Goal: Task Accomplishment & Management: Manage account settings

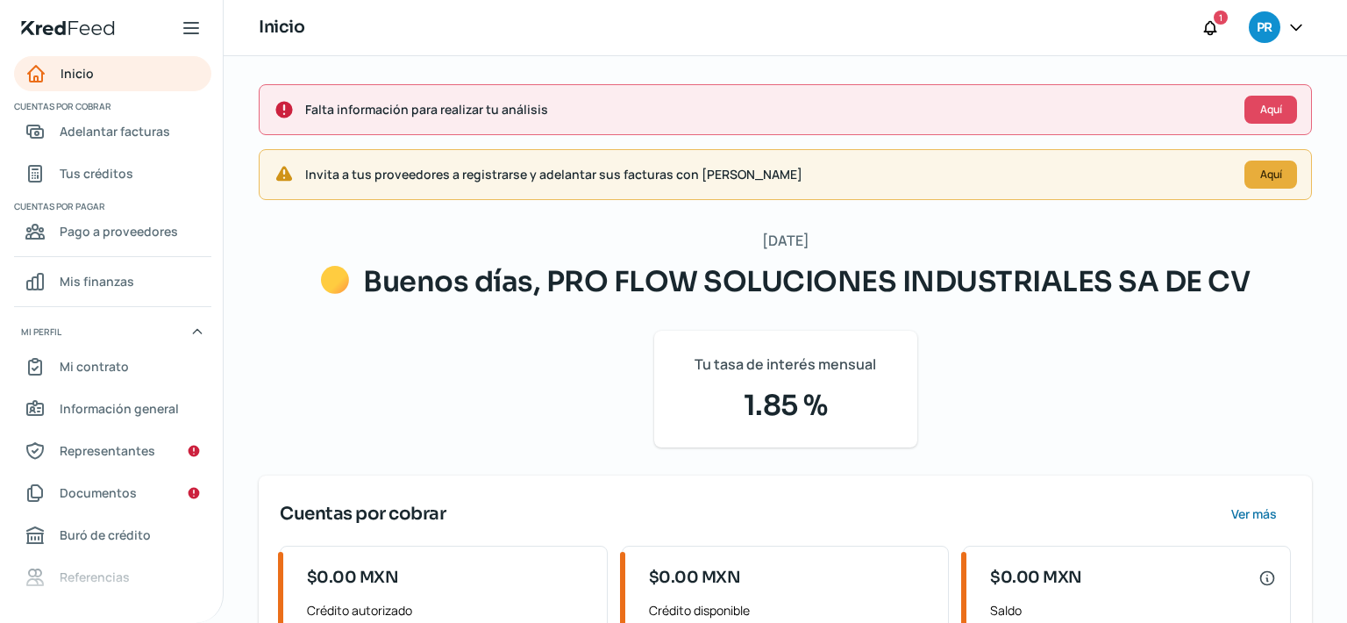
click at [1310, 5] on div "Inicio 1 PR" at bounding box center [786, 28] width 1124 height 56
click at [1301, 29] on icon at bounding box center [1297, 27] width 18 height 18
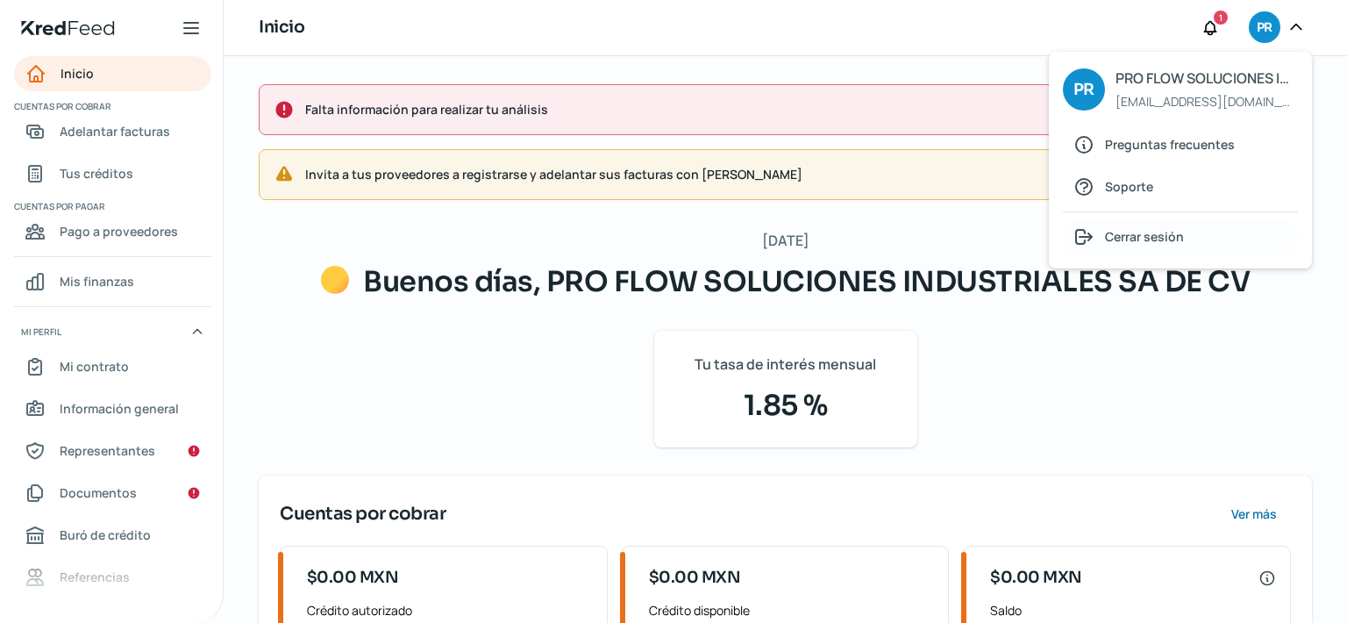
click at [1158, 229] on span "Cerrar sesión" at bounding box center [1144, 236] width 79 height 22
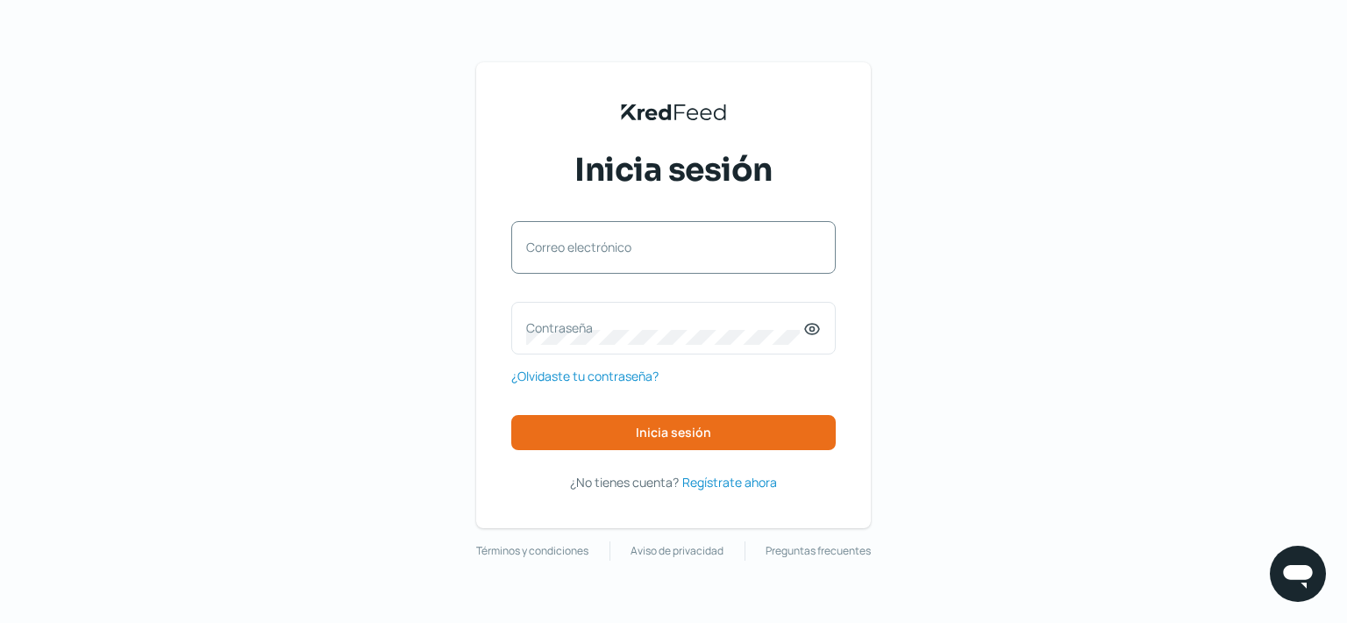
click at [643, 254] on label "Correo electrónico" at bounding box center [664, 247] width 277 height 17
click at [643, 254] on input "Correo electrónico" at bounding box center [673, 256] width 295 height 16
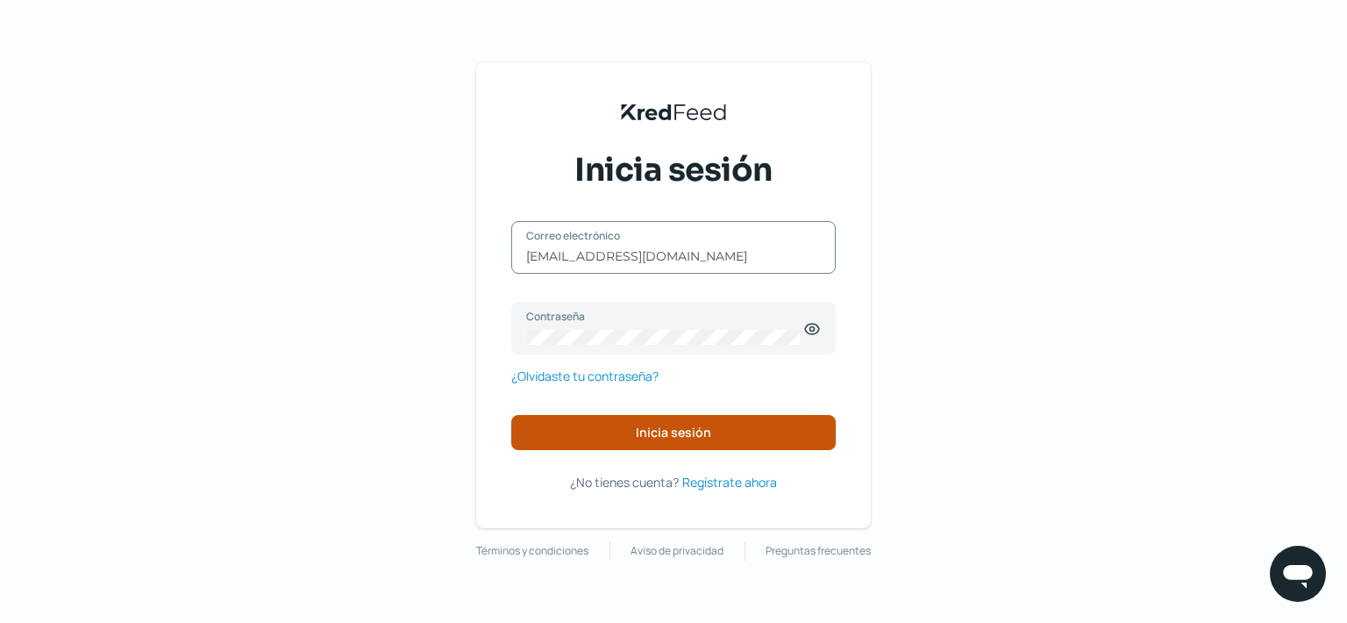
type input "[EMAIL_ADDRESS][DOMAIN_NAME]"
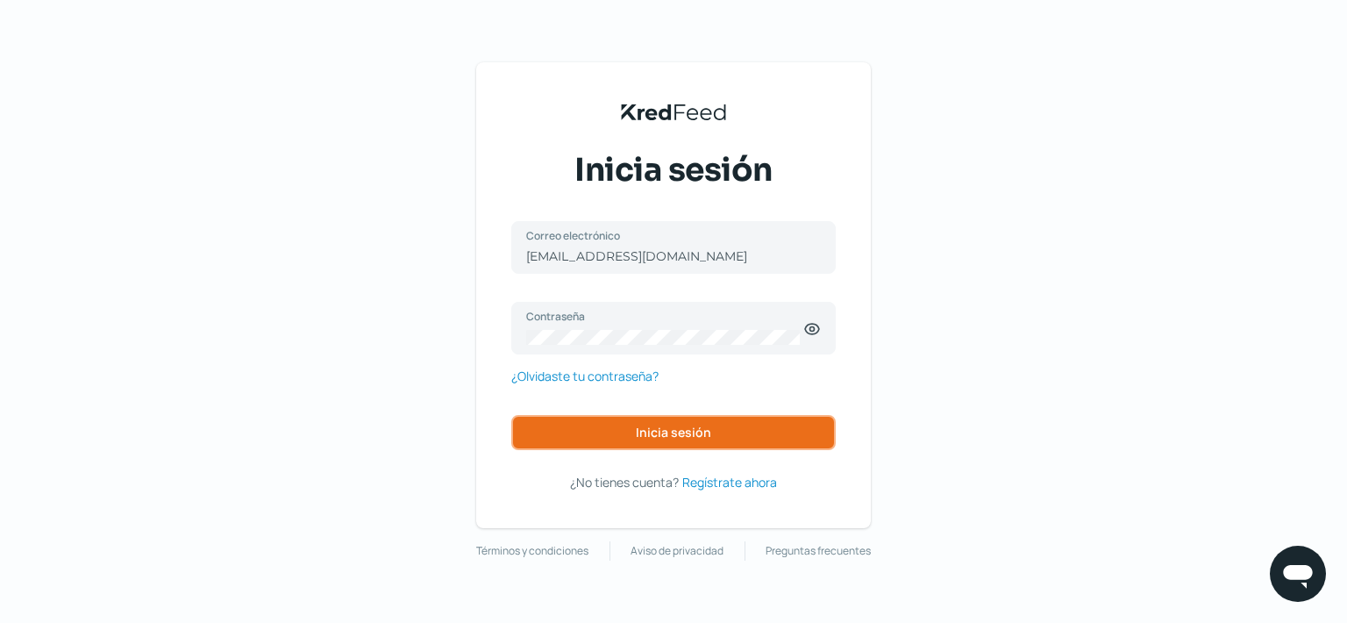
click at [639, 427] on button "Inicia sesión" at bounding box center [673, 432] width 325 height 35
click at [638, 427] on span "Inicia sesión" at bounding box center [673, 432] width 75 height 12
